Goal: Task Accomplishment & Management: Use online tool/utility

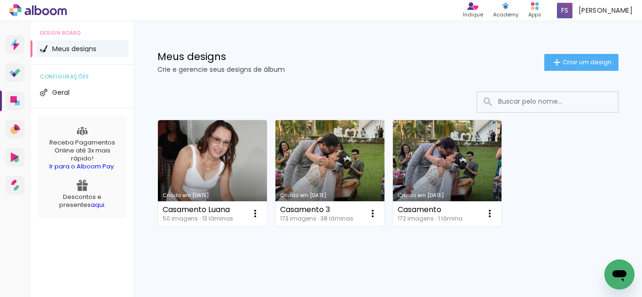
click at [317, 164] on link "Criado em [DATE]" at bounding box center [329, 173] width 109 height 106
